Goal: Find specific fact: Find specific fact

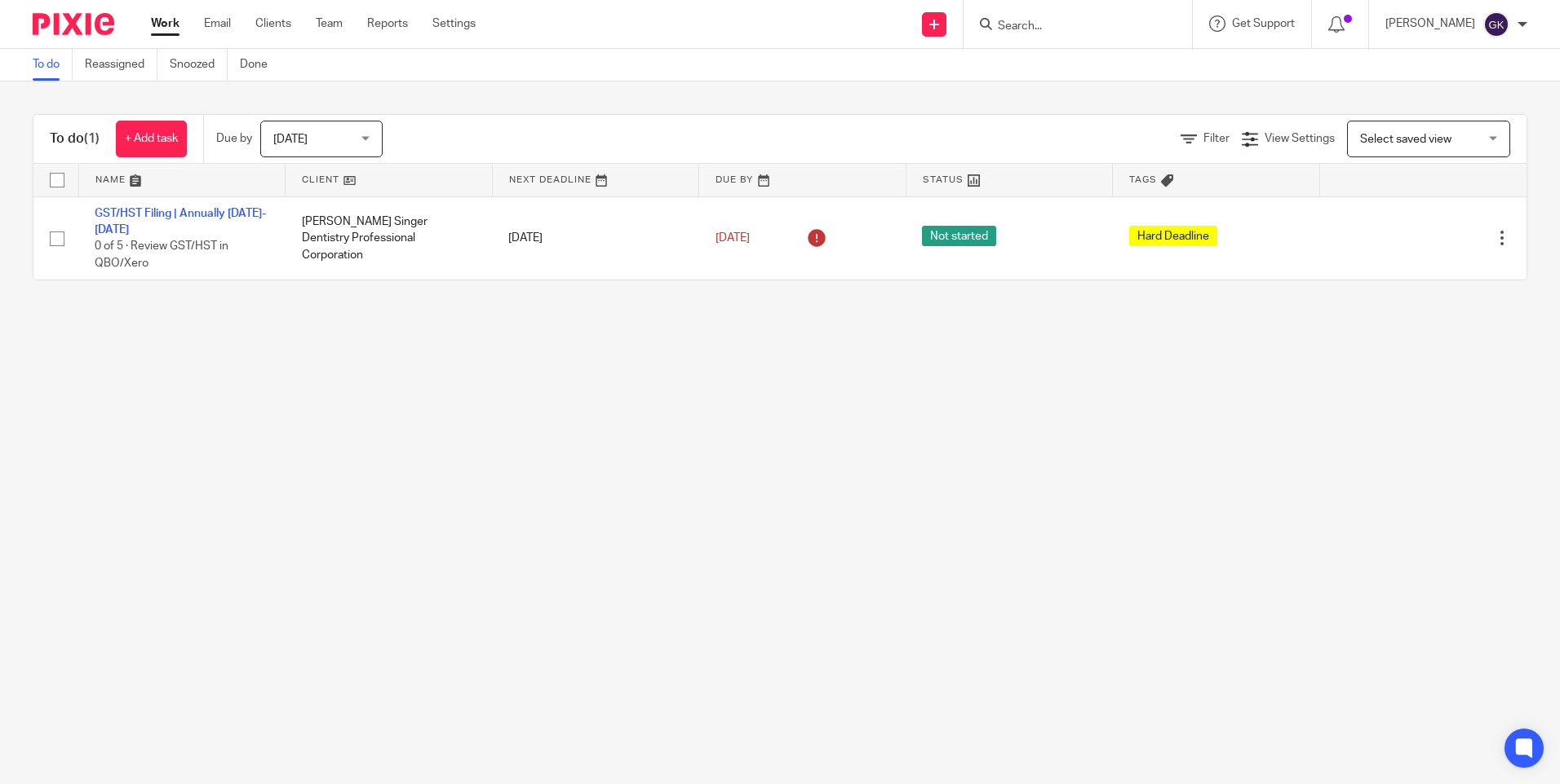
click at [1071, 31] on input "Search" at bounding box center [1069, 27] width 147 height 15
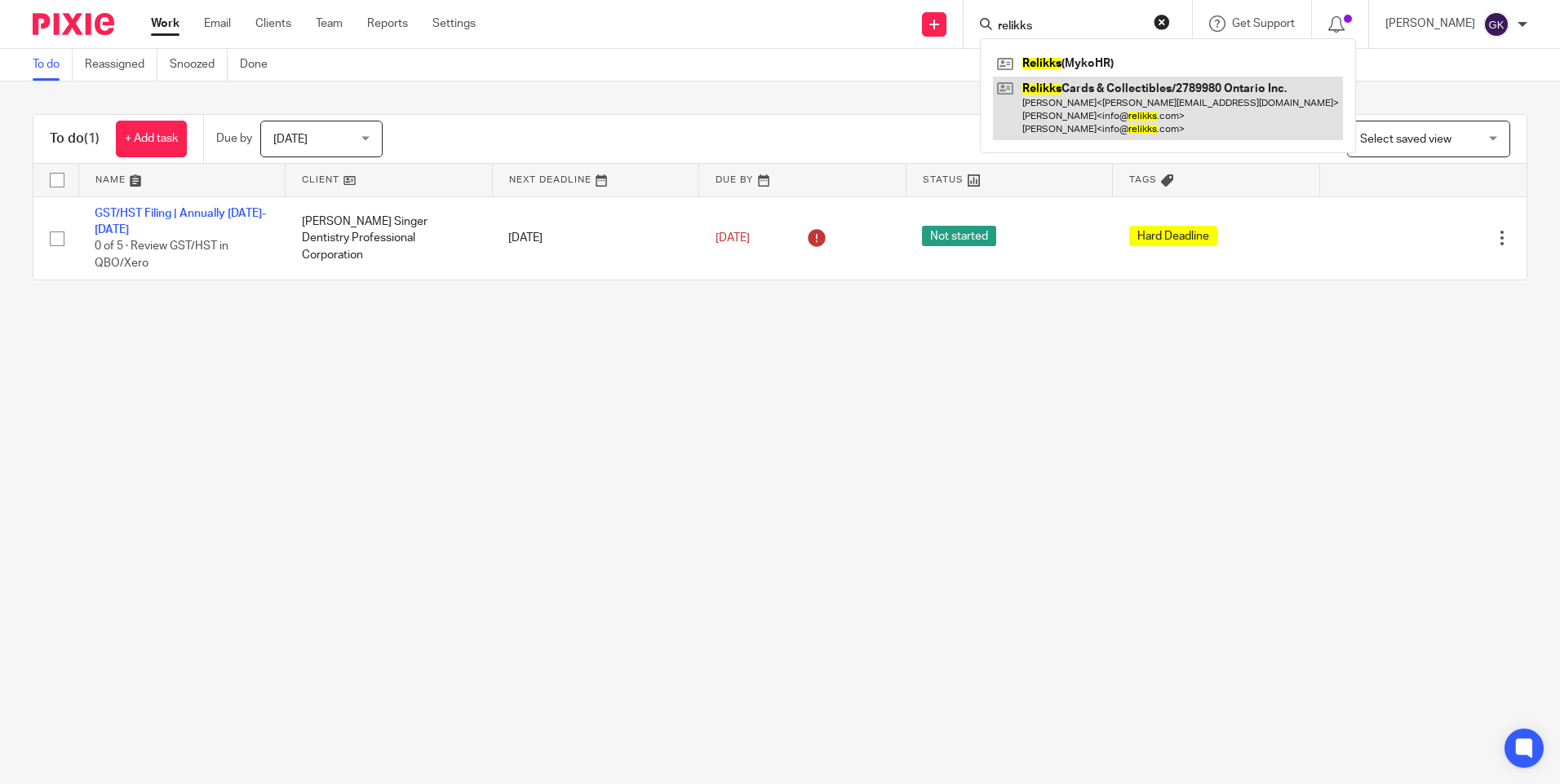
type input "relikks"
click at [1114, 92] on link at bounding box center [1168, 108] width 350 height 64
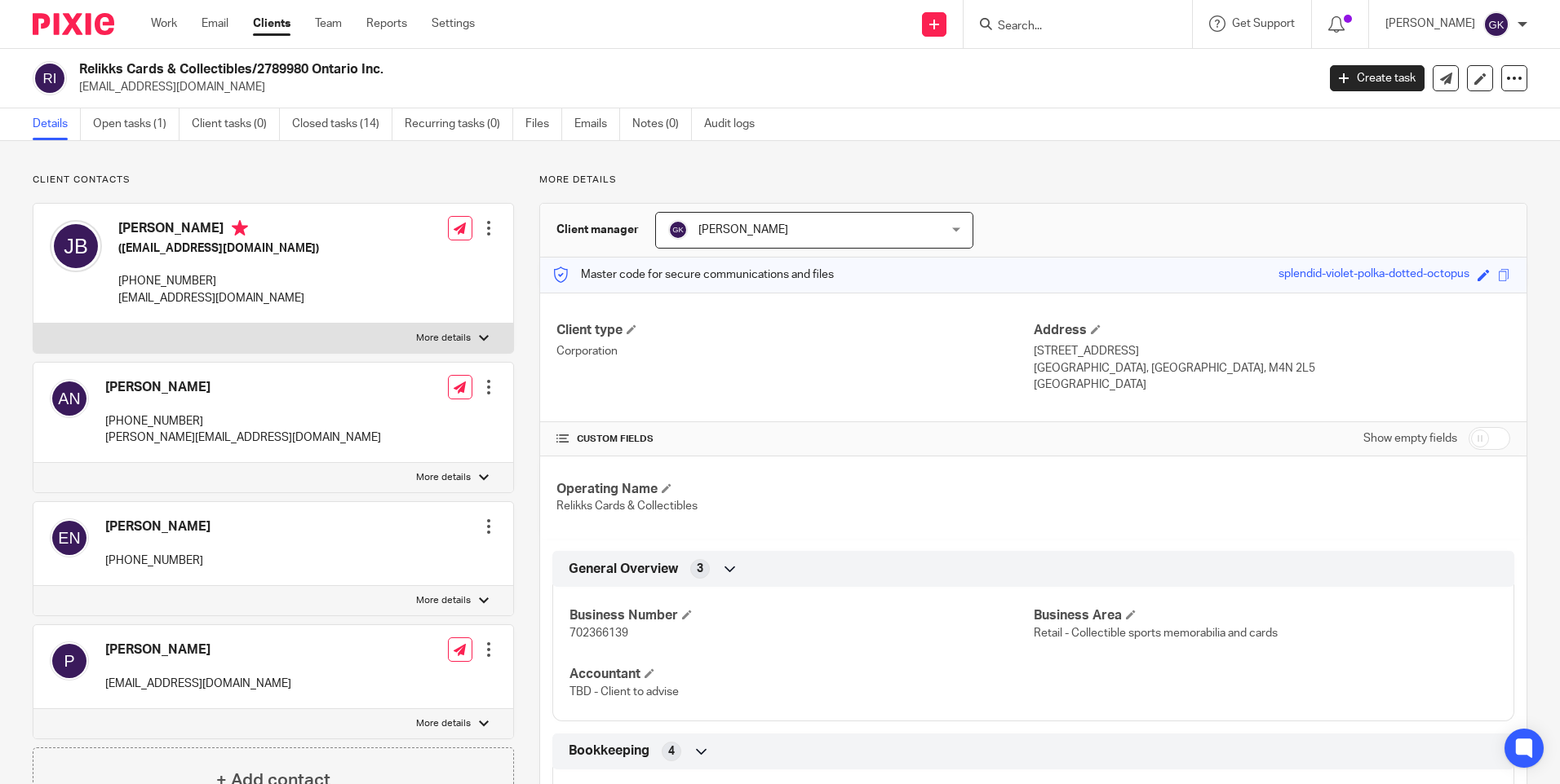
click at [586, 632] on span "702366139" at bounding box center [599, 633] width 59 height 12
copy span "702366139"
